Goal: Transaction & Acquisition: Purchase product/service

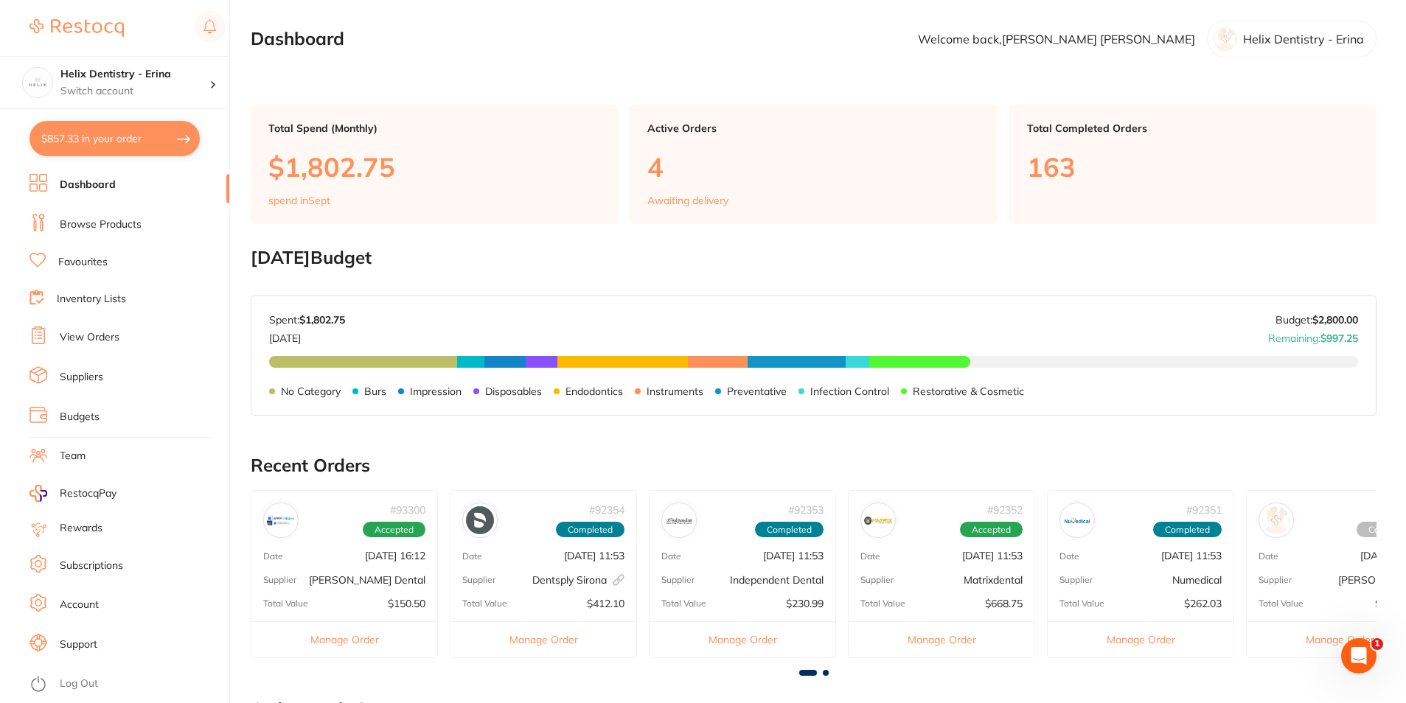
click at [97, 341] on link "View Orders" at bounding box center [90, 337] width 60 height 15
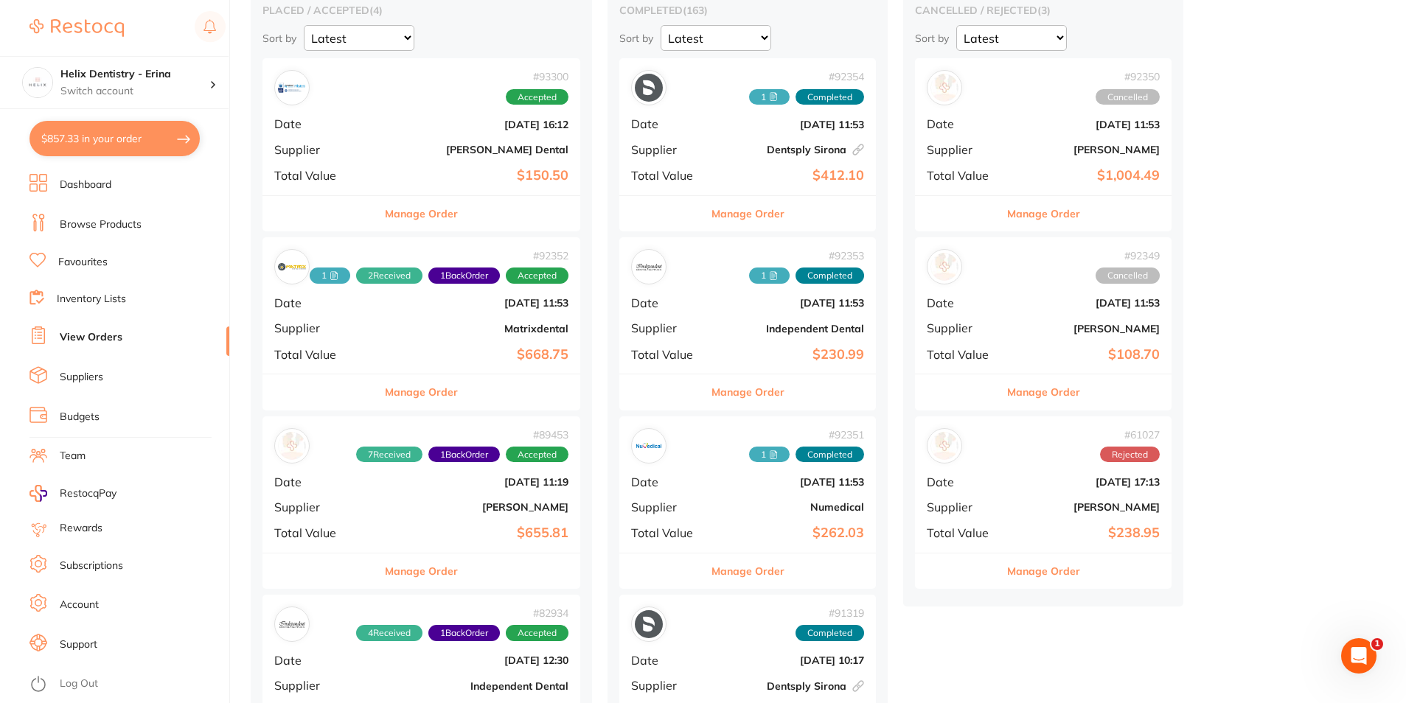
scroll to position [221, 0]
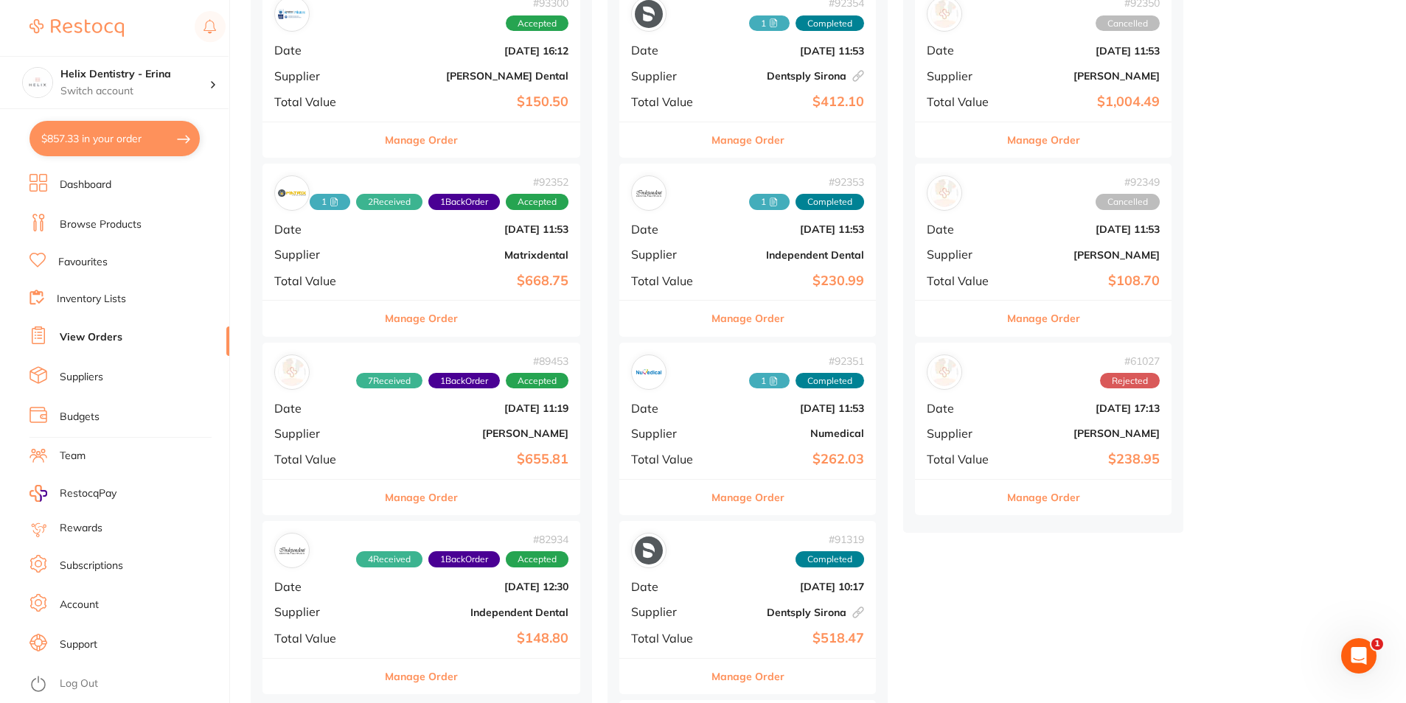
click at [420, 428] on b "[PERSON_NAME]" at bounding box center [474, 434] width 188 height 12
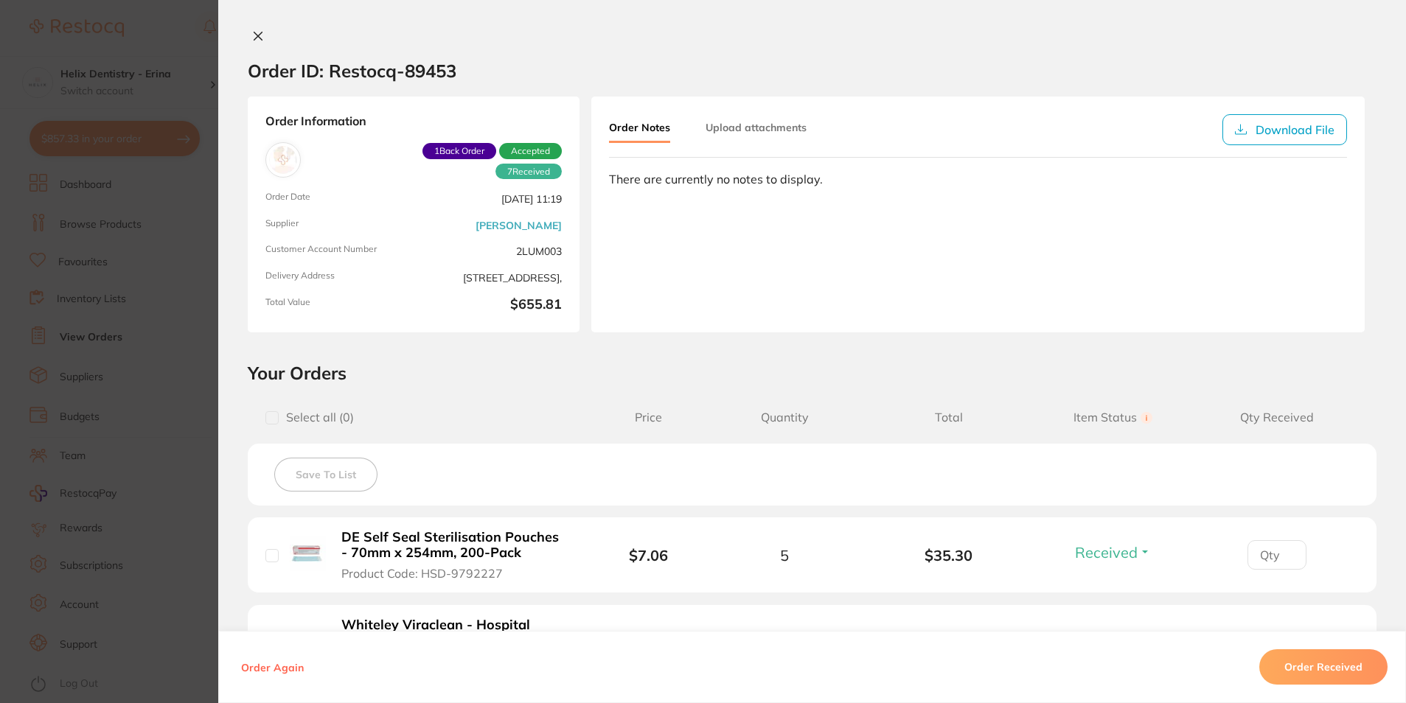
click at [258, 35] on icon at bounding box center [258, 36] width 12 height 12
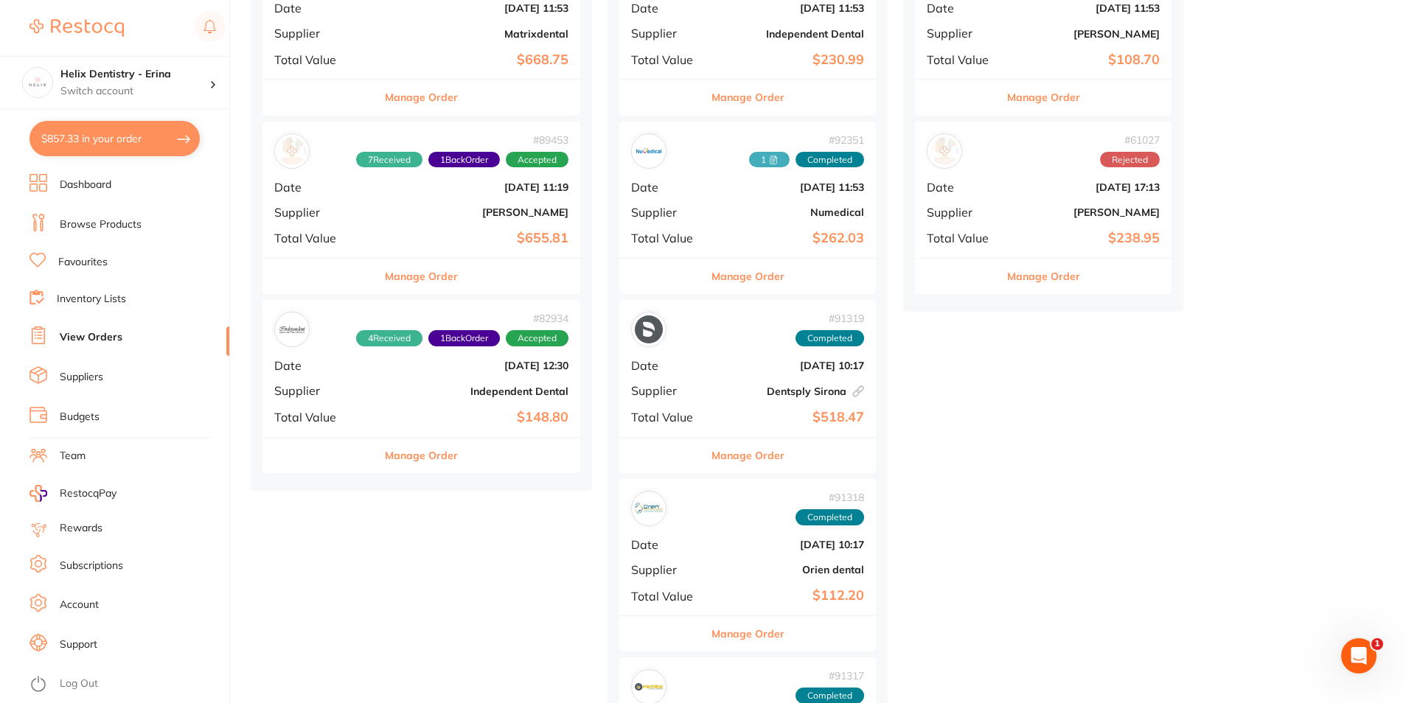
click at [421, 410] on b "$148.80" at bounding box center [474, 417] width 188 height 15
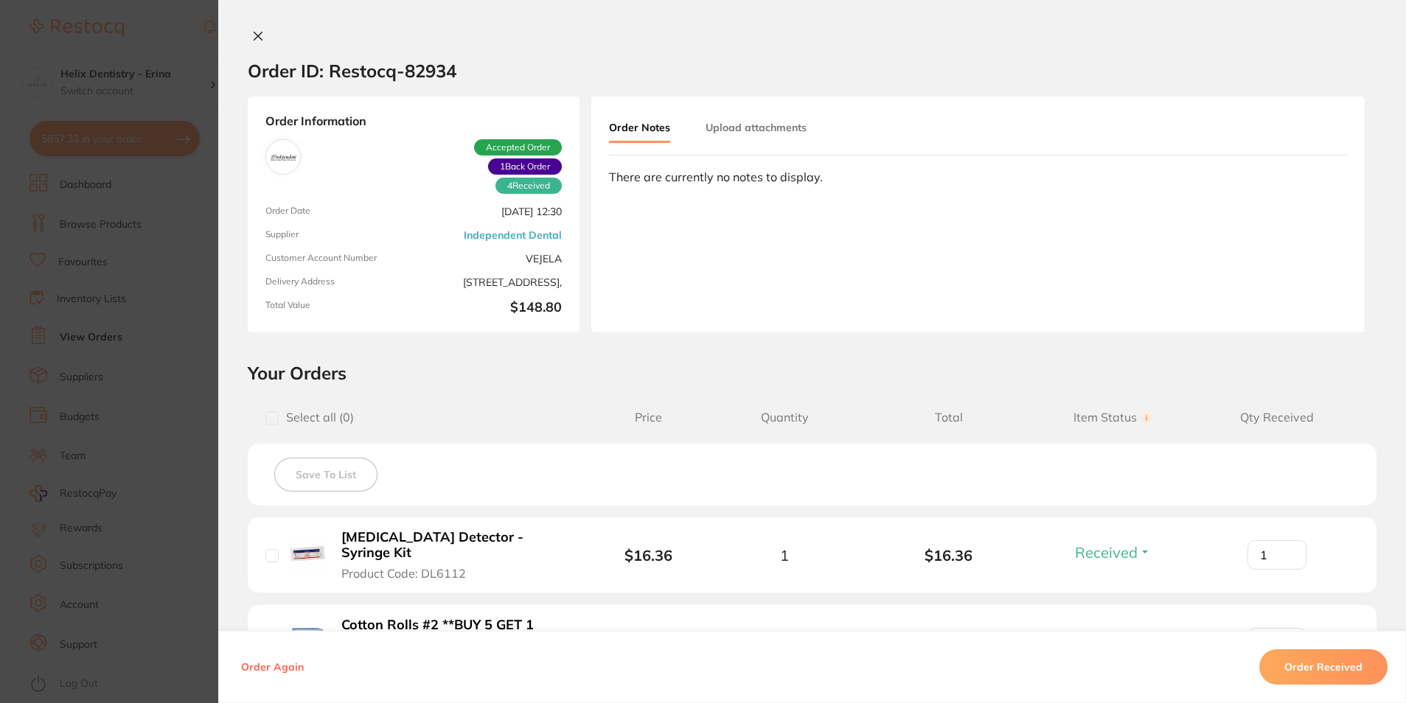
click at [255, 35] on icon at bounding box center [258, 36] width 8 height 8
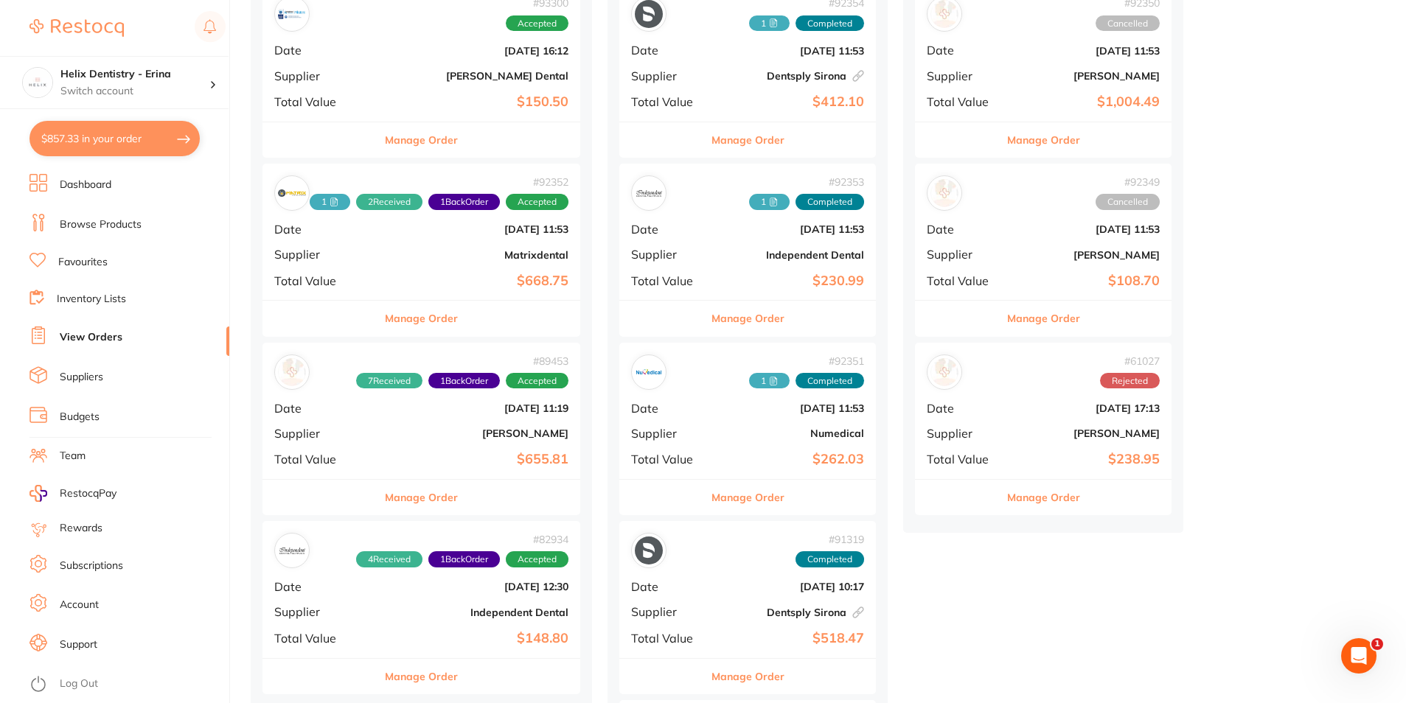
click at [386, 251] on b "Matrixdental" at bounding box center [474, 255] width 188 height 12
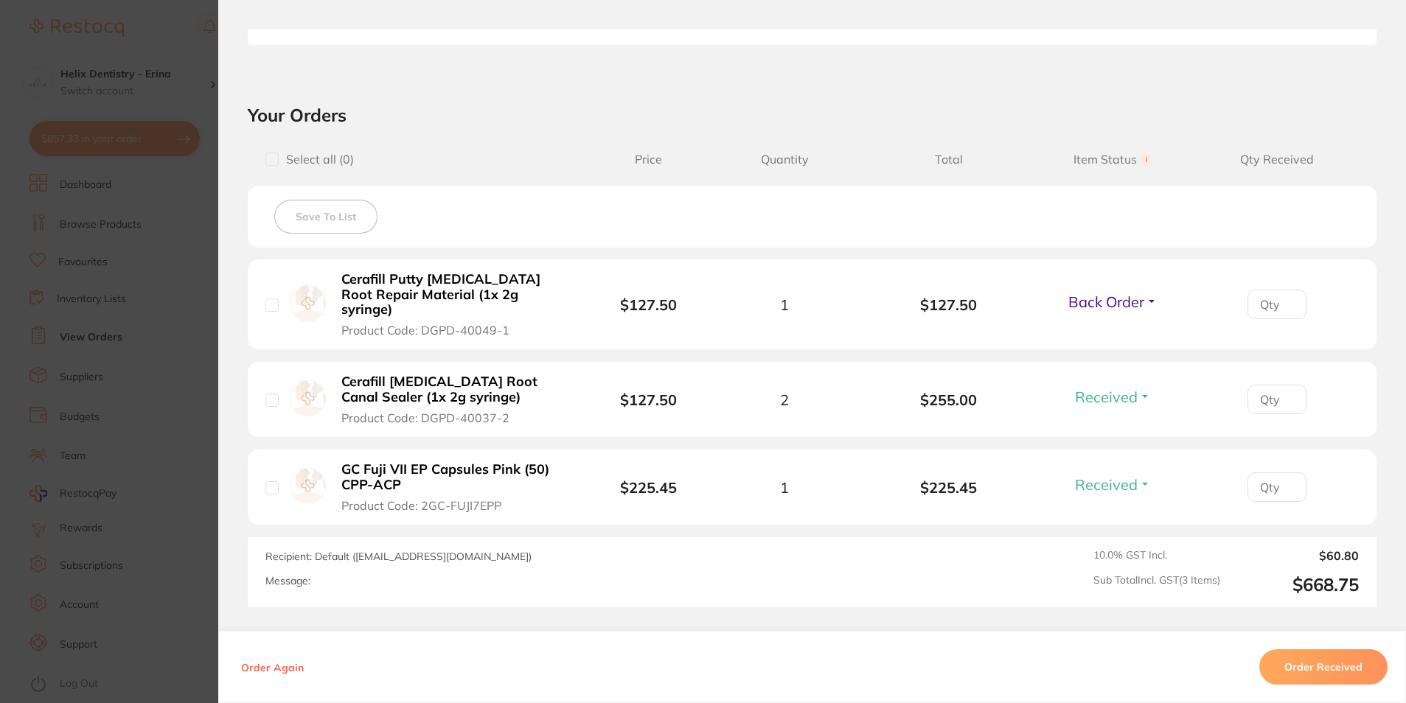
click at [1087, 295] on span "Back Order" at bounding box center [1106, 302] width 76 height 18
click at [1106, 328] on span "Received" at bounding box center [1113, 333] width 38 height 11
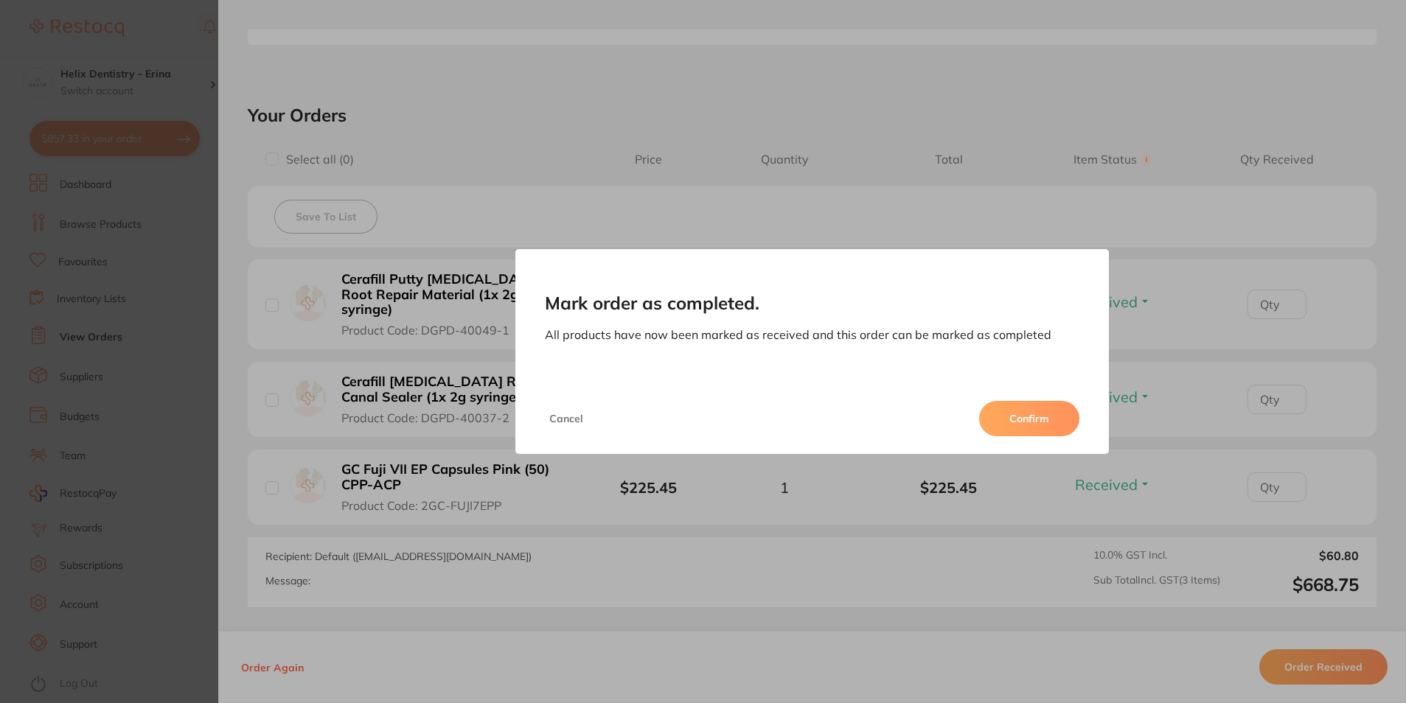
drag, startPoint x: 1021, startPoint y: 421, endPoint x: 1014, endPoint y: 417, distance: 8.2
click at [1020, 421] on button "Confirm" at bounding box center [1029, 418] width 100 height 35
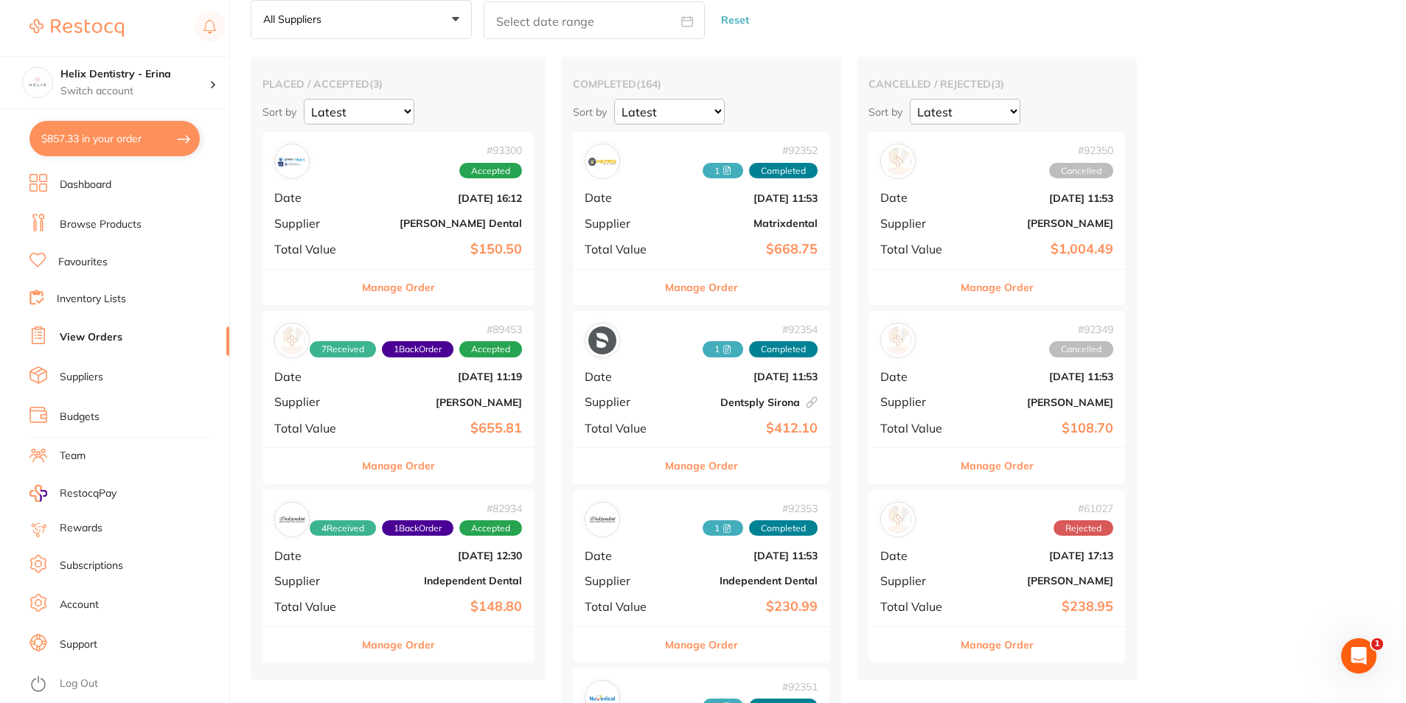
click at [409, 240] on div "# 93300 Accepted Date [DATE] 16:12 Supplier [PERSON_NAME] Dental Total Value $1…" at bounding box center [397, 200] width 271 height 136
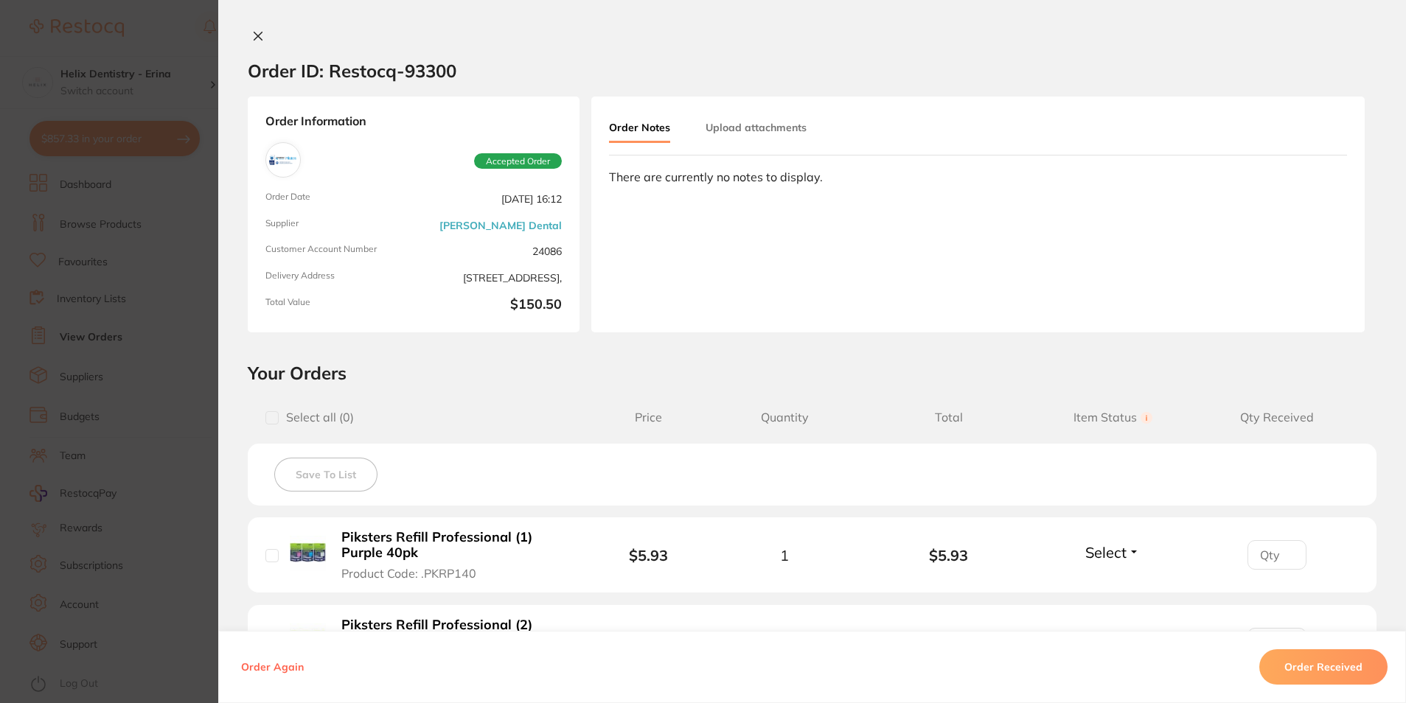
click at [254, 35] on icon at bounding box center [258, 36] width 12 height 12
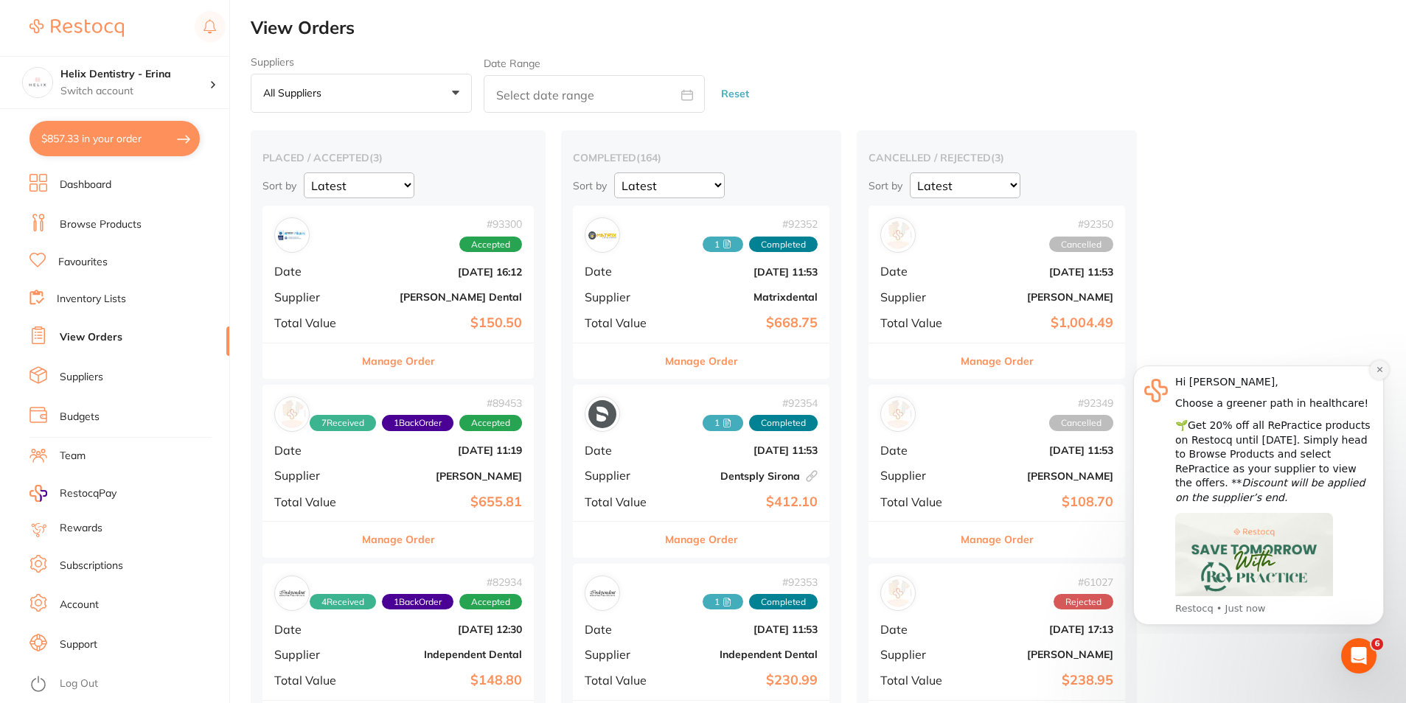
click at [1376, 369] on icon "Dismiss notification" at bounding box center [1380, 370] width 8 height 8
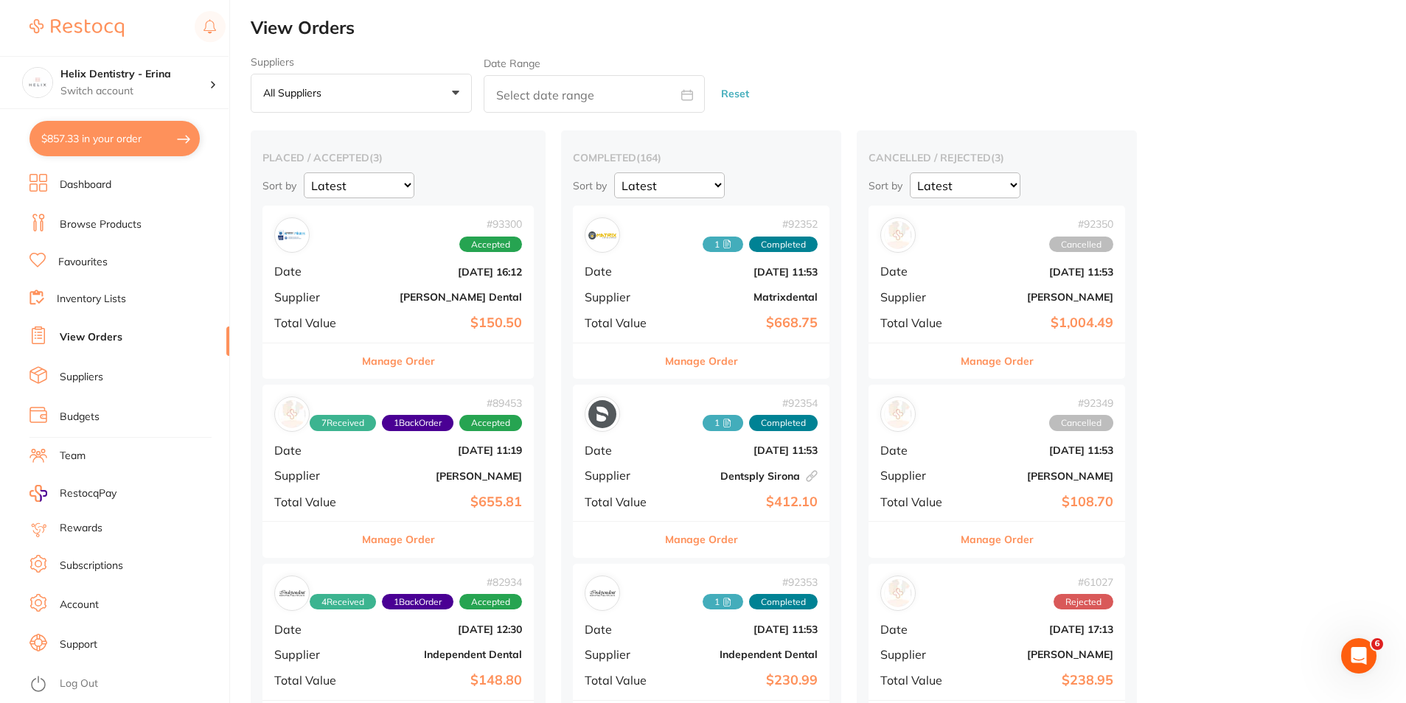
click at [142, 155] on button "$857.33 in your order" at bounding box center [114, 138] width 170 height 35
checkbox input "true"
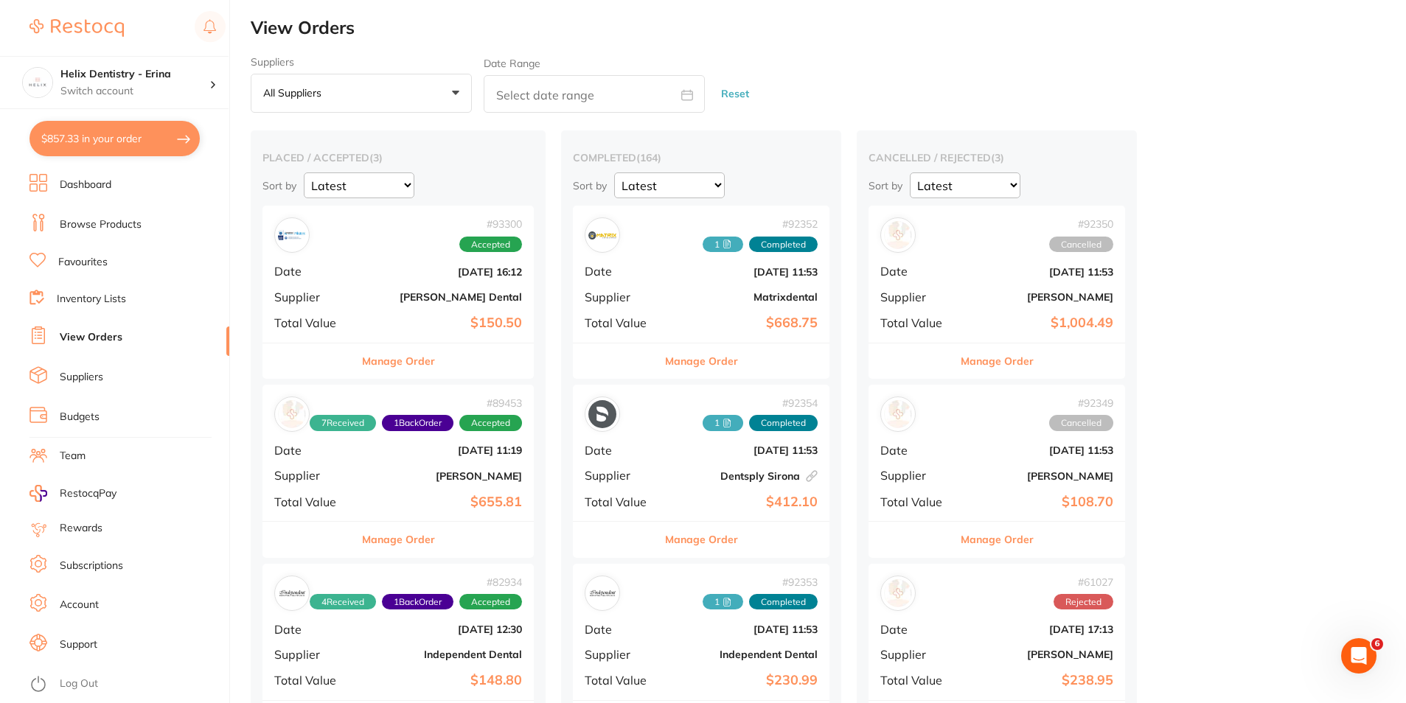
checkbox input "true"
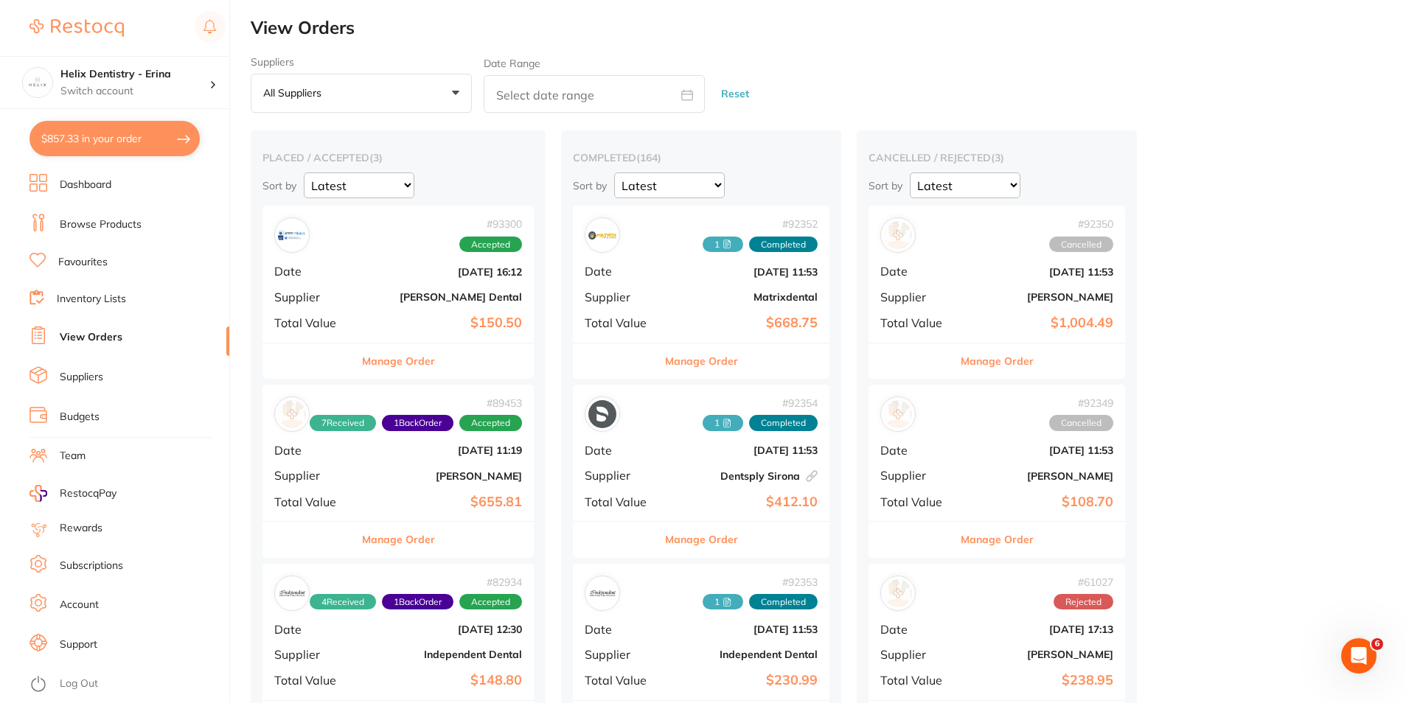
checkbox input "true"
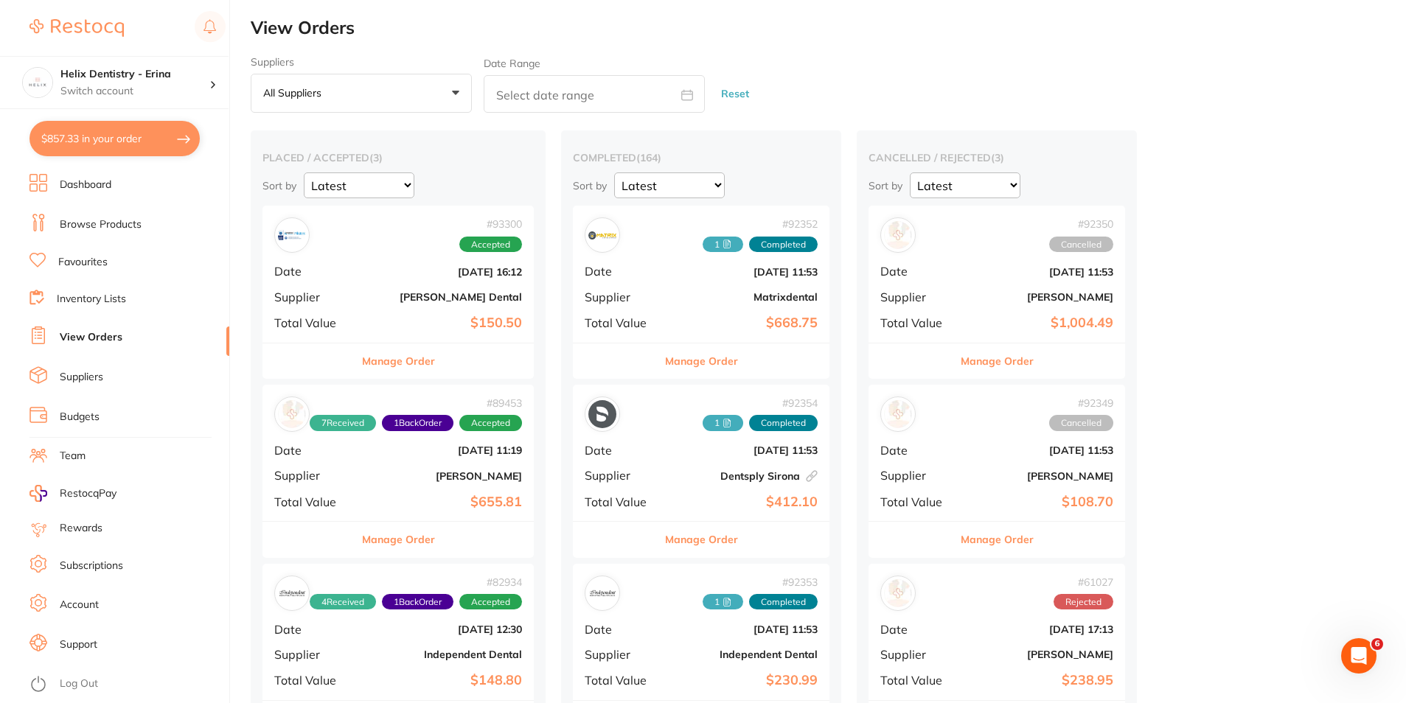
checkbox input "true"
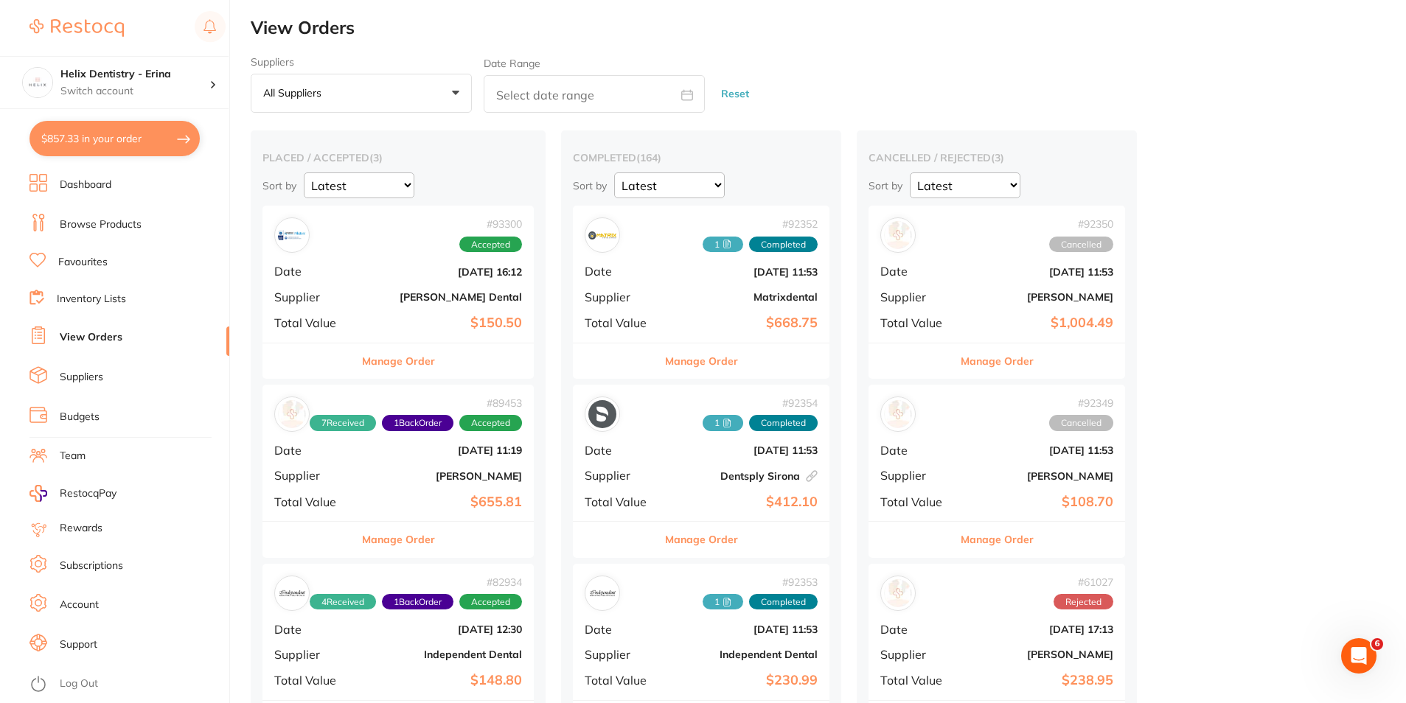
checkbox input "true"
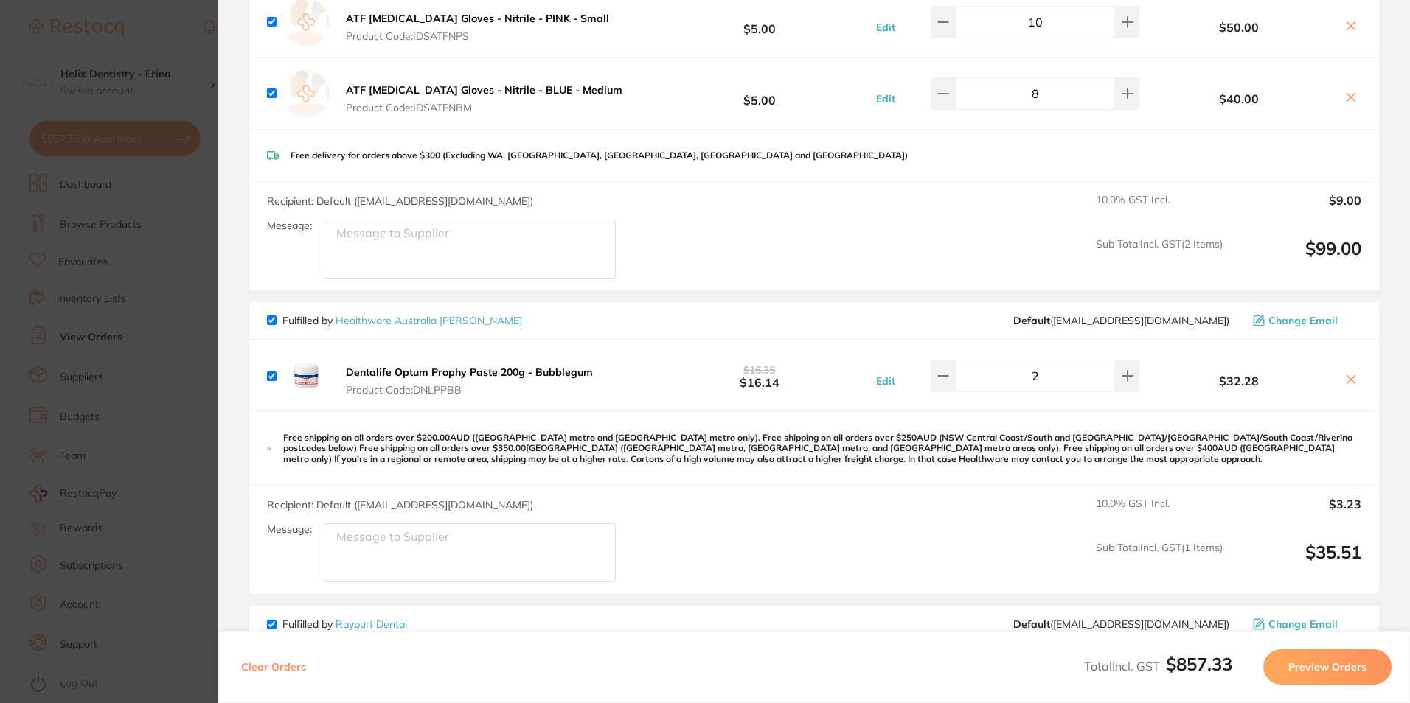
scroll to position [221, 0]
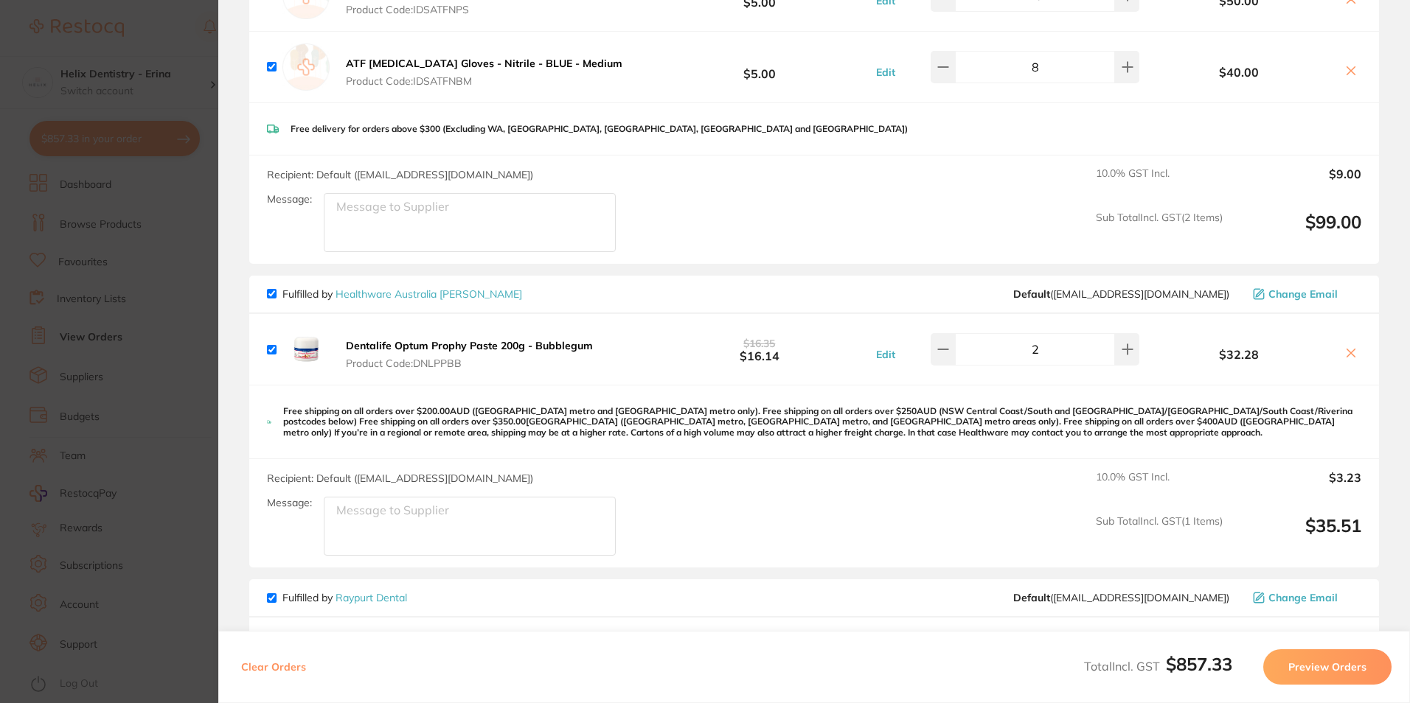
click at [1354, 350] on button at bounding box center [1350, 353] width 21 height 15
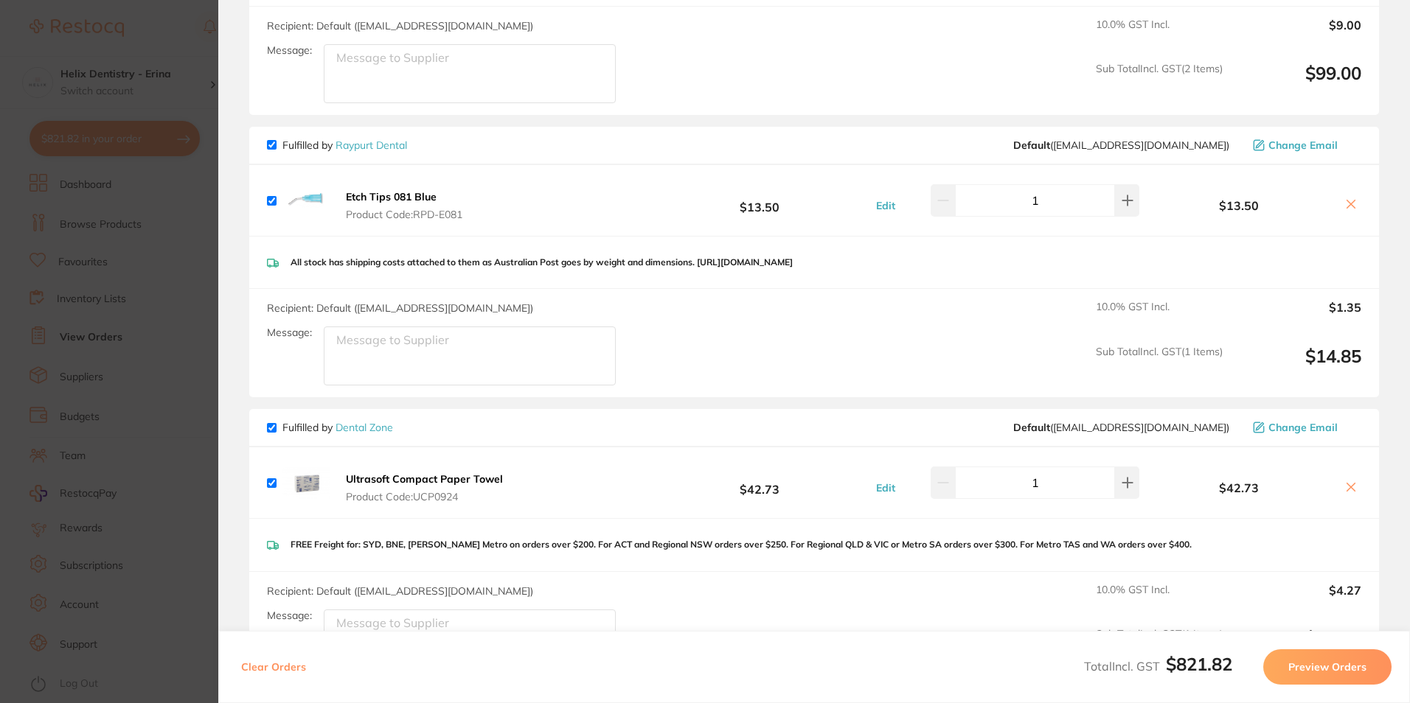
scroll to position [590, 0]
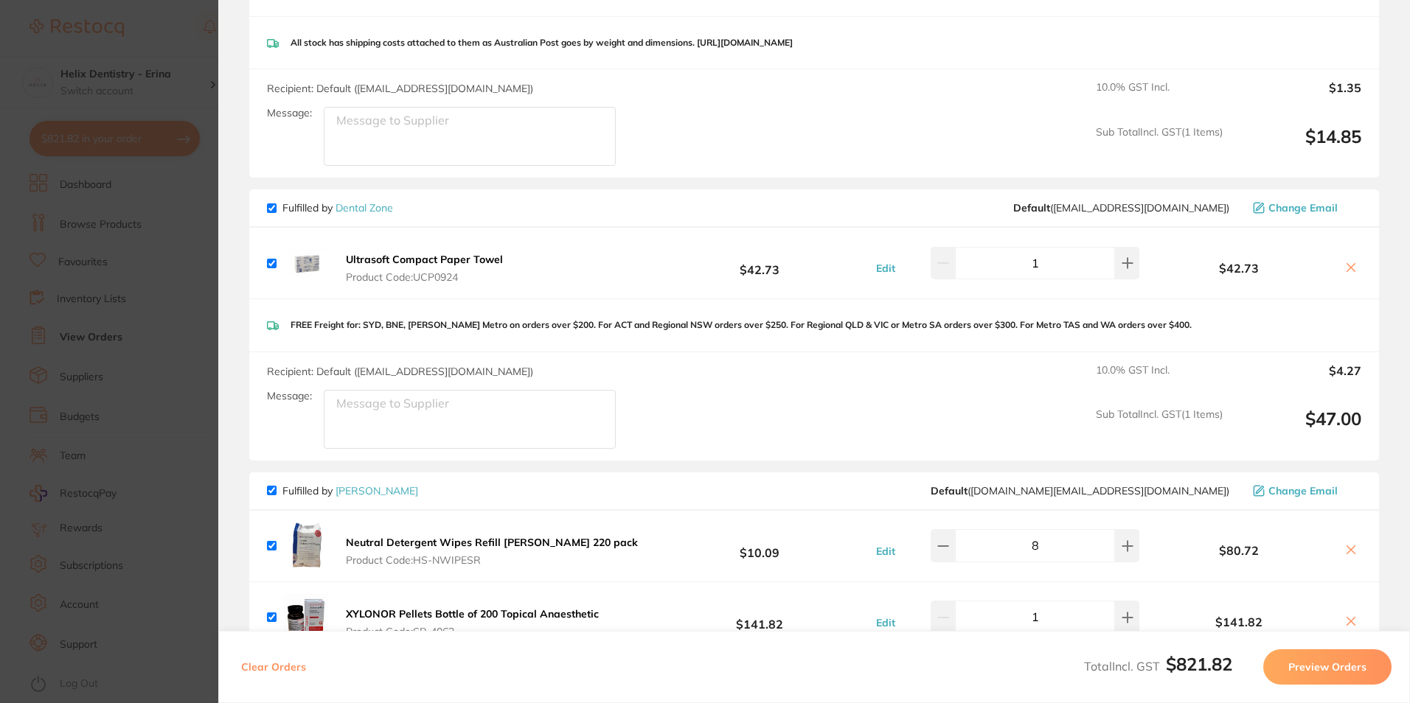
click at [1344, 261] on button at bounding box center [1350, 268] width 21 height 15
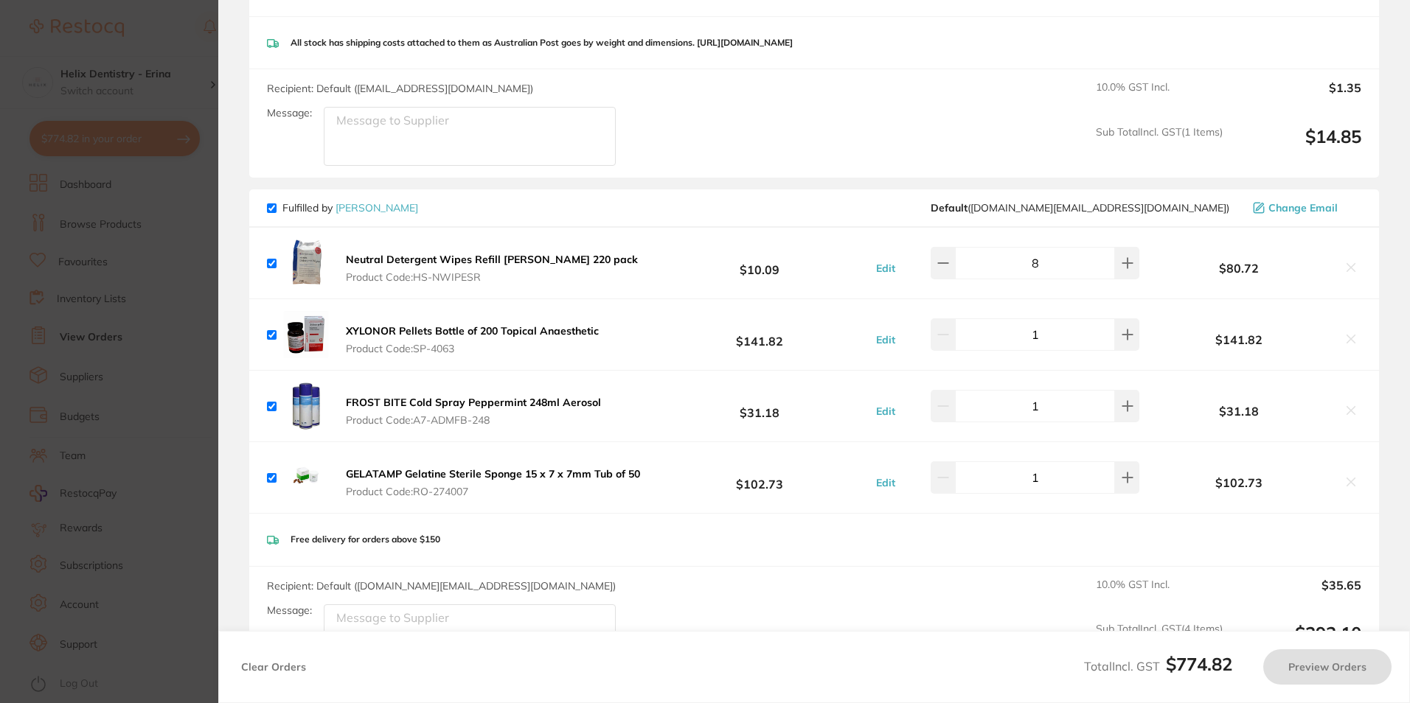
checkbox input "true"
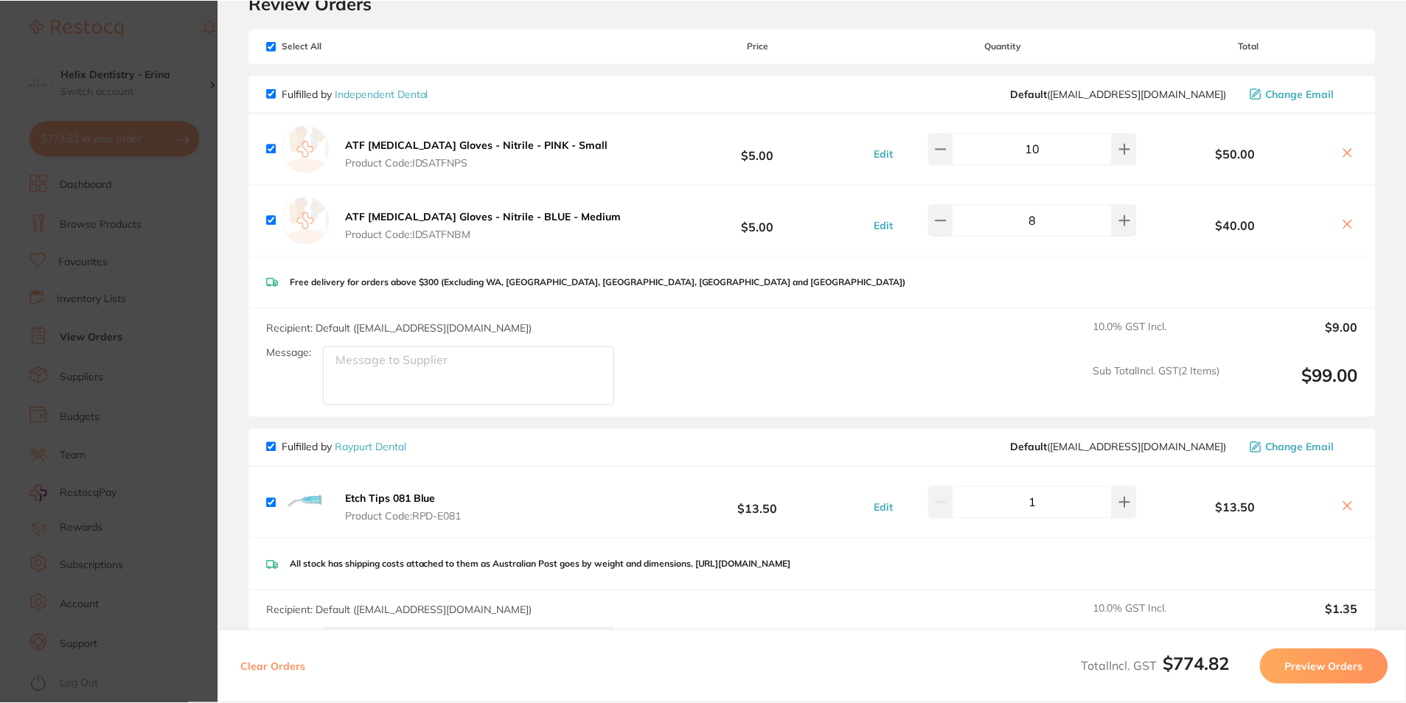
scroll to position [0, 0]
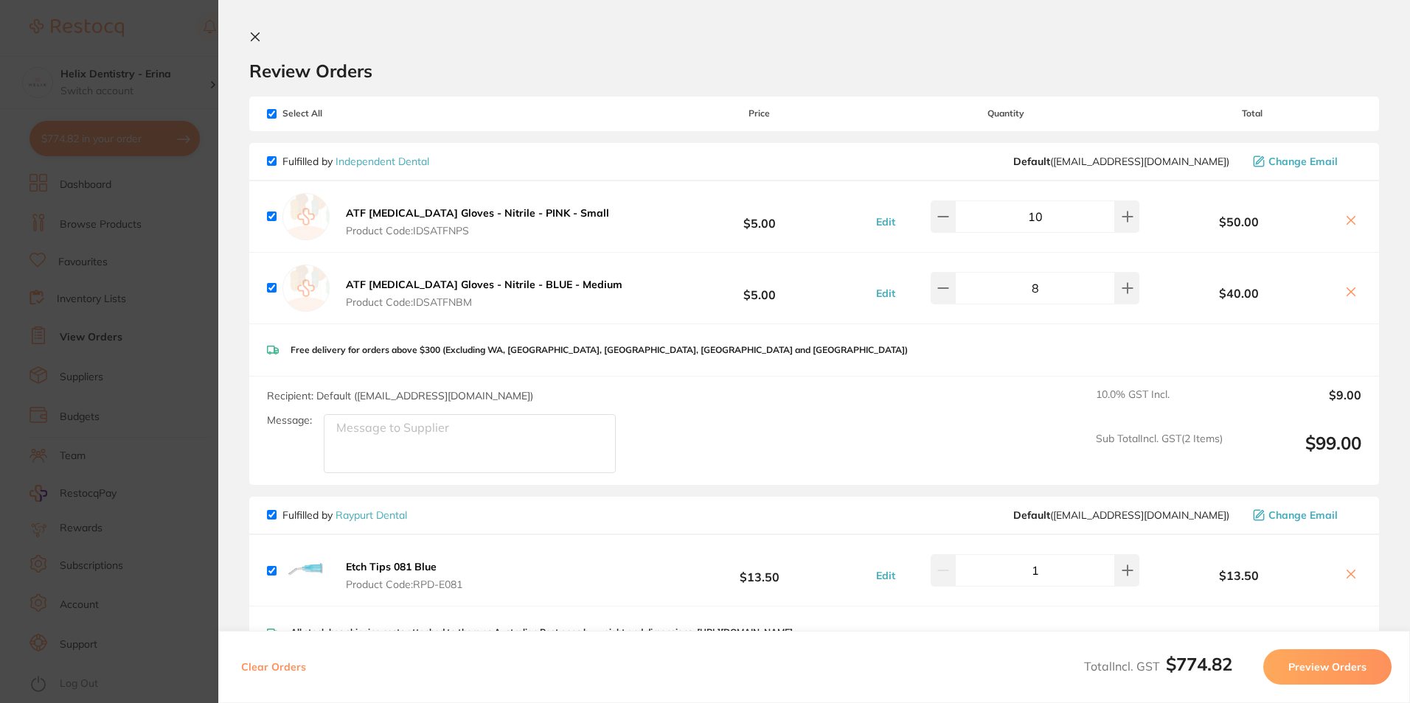
click at [257, 35] on icon at bounding box center [255, 37] width 8 height 8
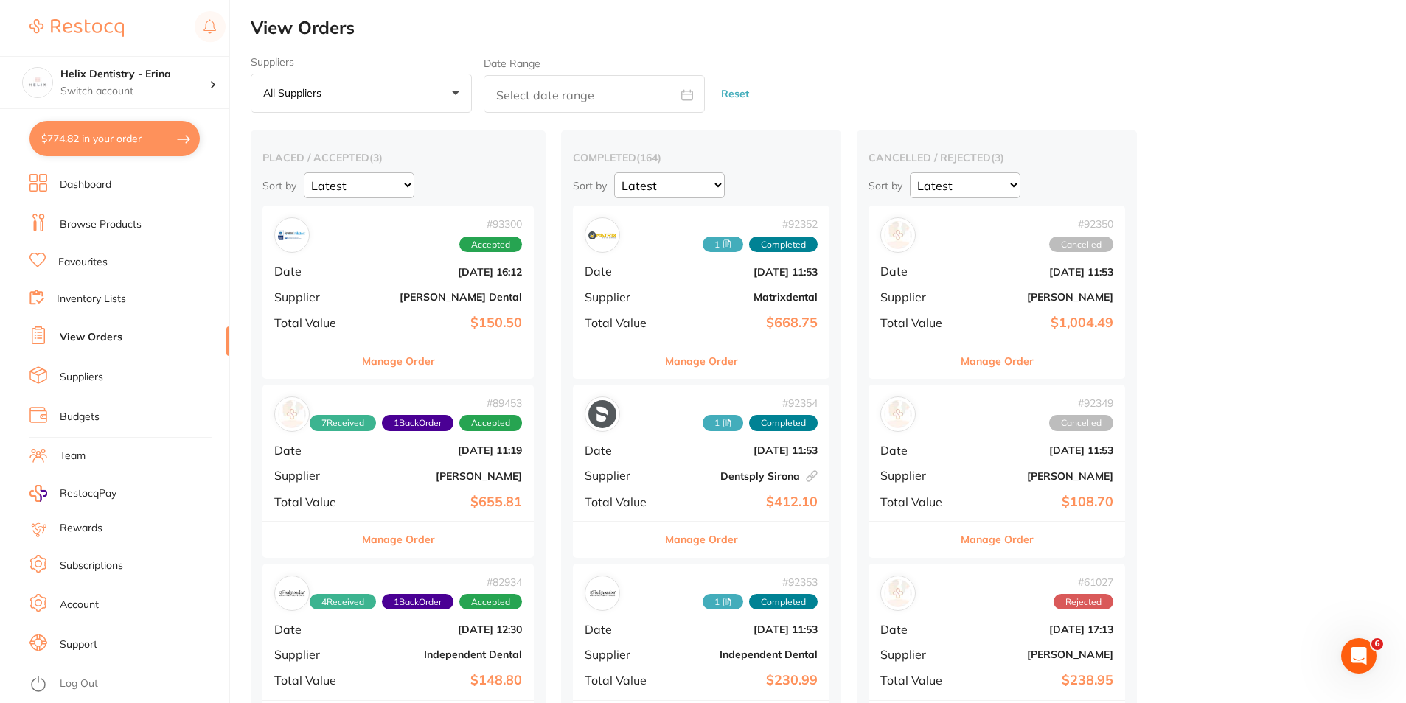
click at [93, 227] on link "Browse Products" at bounding box center [101, 224] width 82 height 15
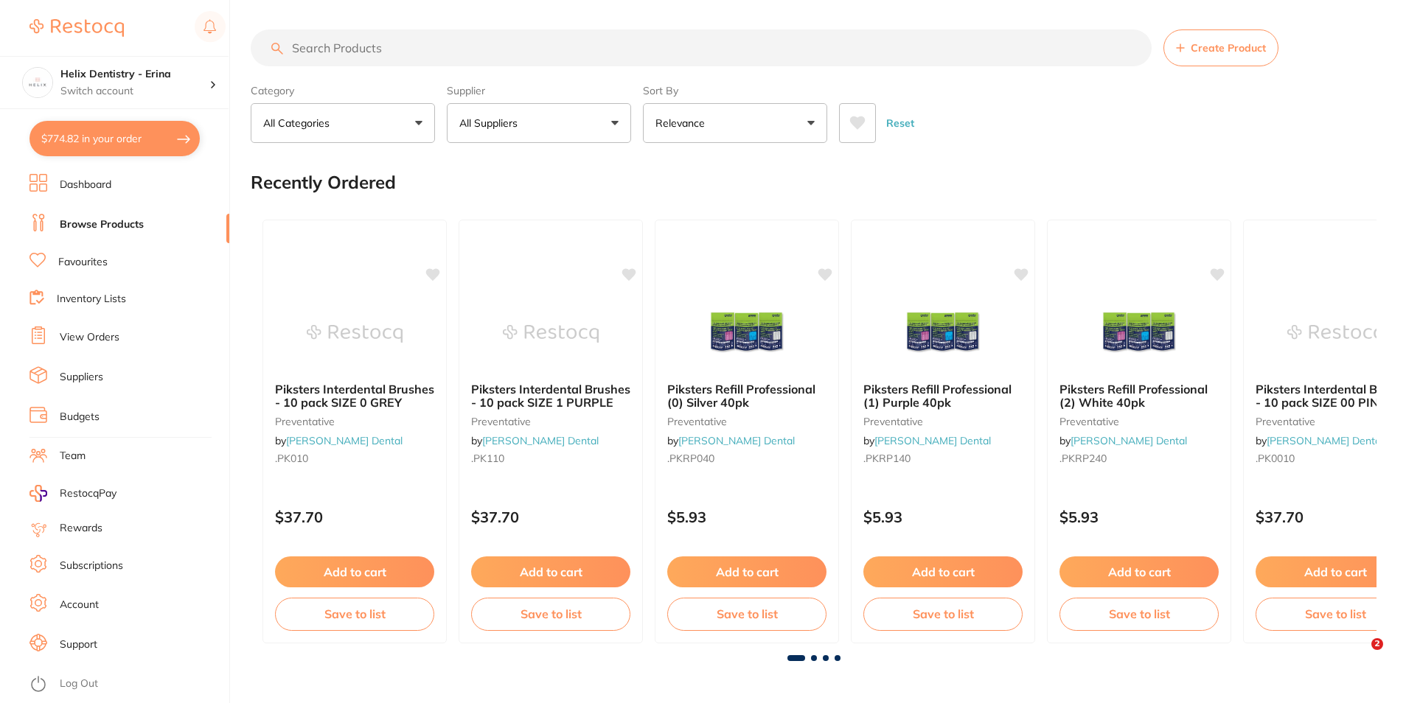
click at [368, 49] on input "search" at bounding box center [701, 47] width 901 height 37
type input "paper towel"
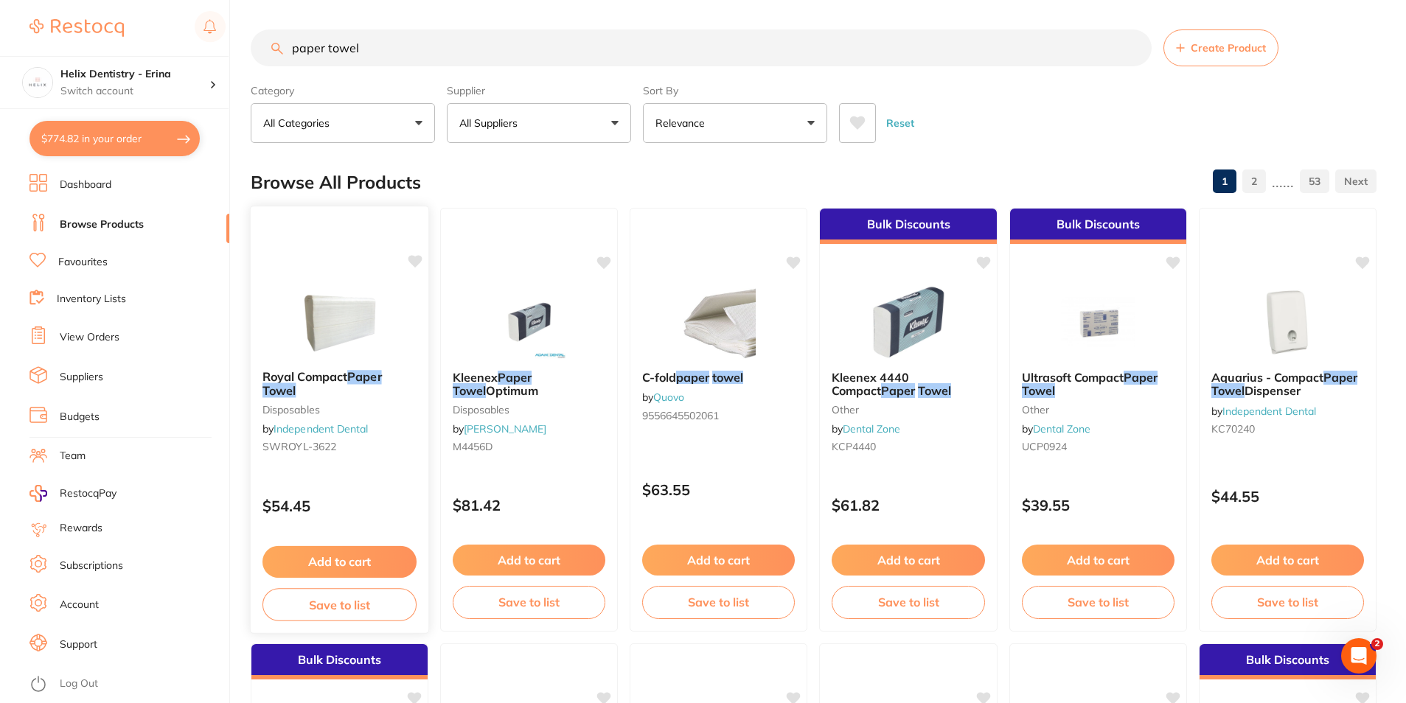
click at [344, 557] on button "Add to cart" at bounding box center [339, 562] width 154 height 32
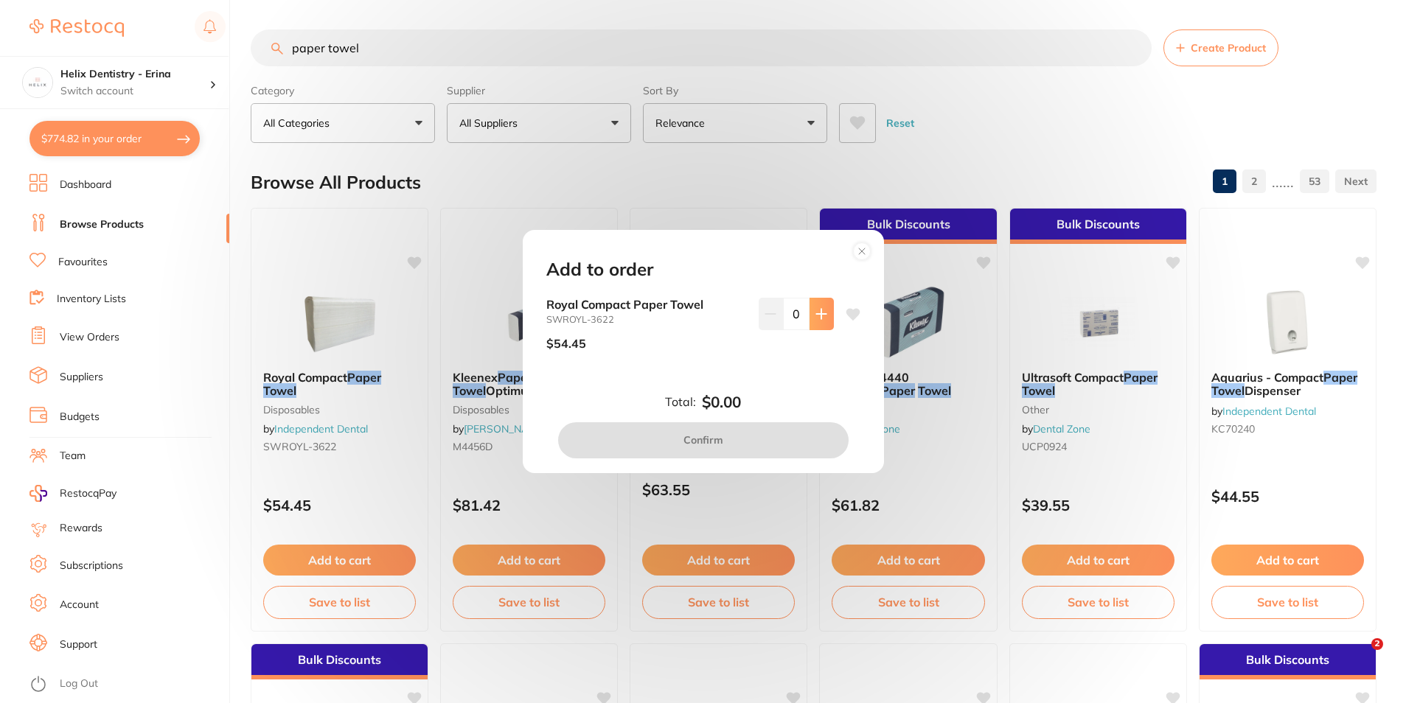
click at [815, 299] on button at bounding box center [821, 314] width 24 height 32
type input "1"
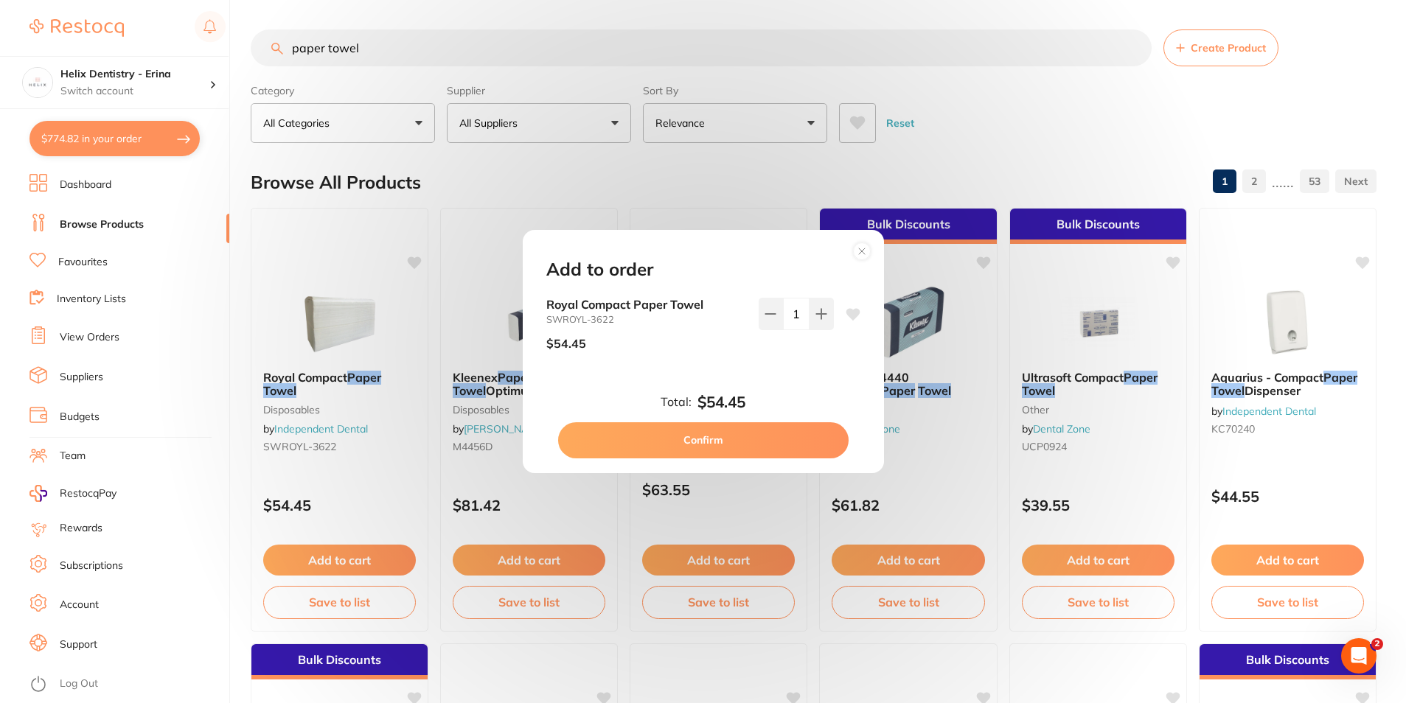
click at [761, 444] on button "Confirm" at bounding box center [703, 439] width 290 height 35
checkbox input "false"
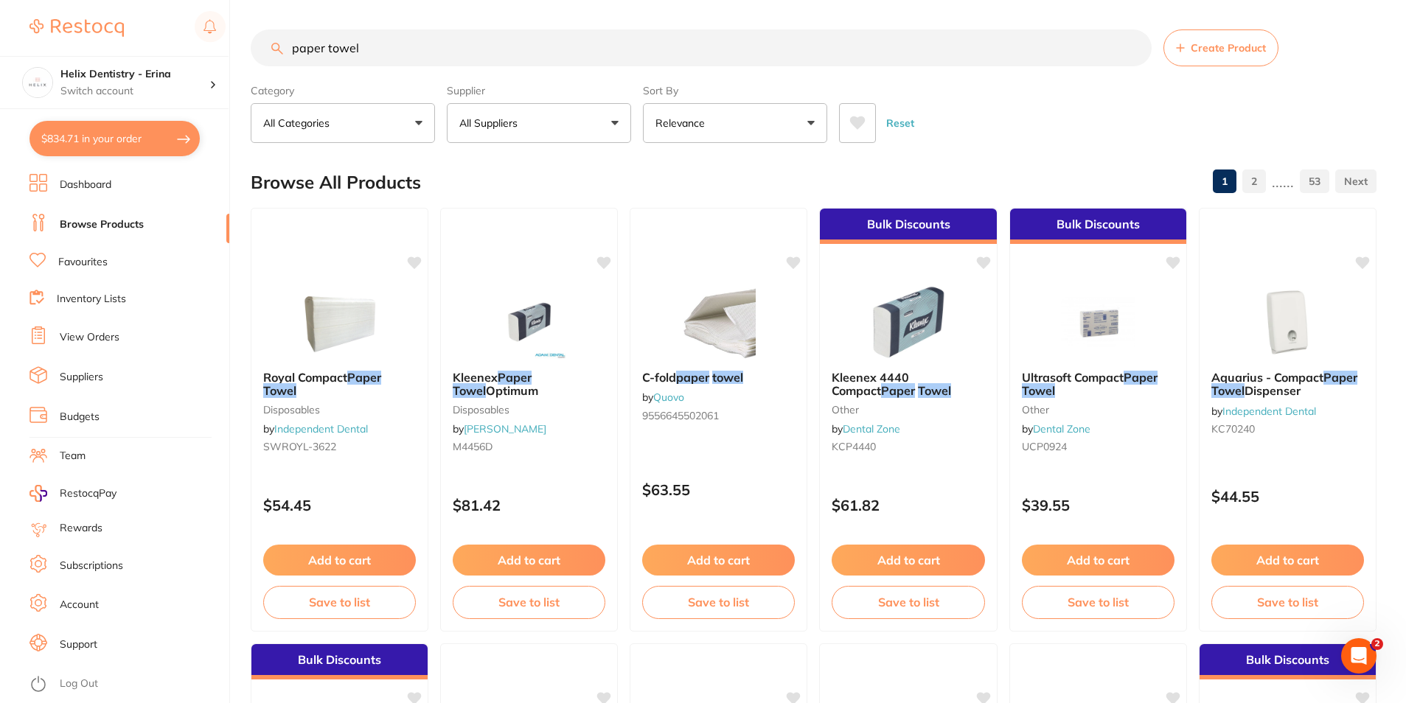
click at [77, 133] on button "$834.71 in your order" at bounding box center [114, 138] width 170 height 35
checkbox input "true"
